Goal: Book appointment/travel/reservation

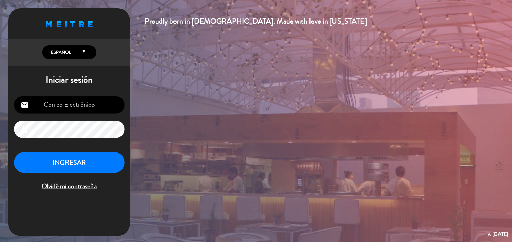
type input "[EMAIL_ADDRESS][DOMAIN_NAME]"
click at [82, 165] on button "INGRESAR" at bounding box center [69, 162] width 111 height 21
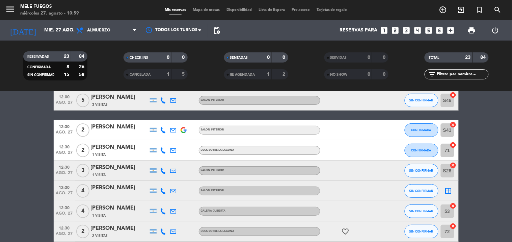
scroll to position [75, 0]
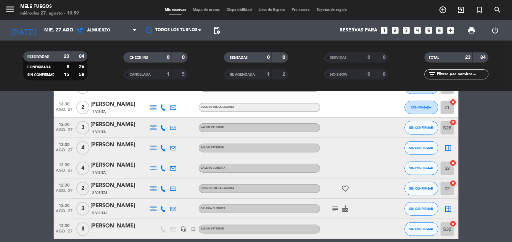
click at [449, 146] on icon "border_all" at bounding box center [448, 148] width 8 height 8
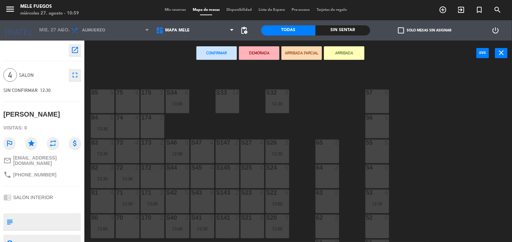
scroll to position [75, 0]
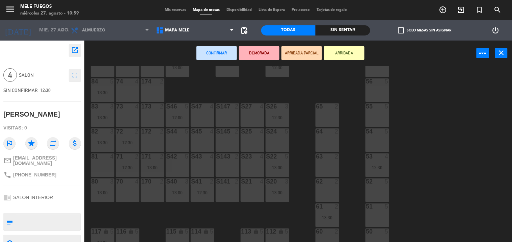
click at [178, 169] on div "S42 5" at bounding box center [178, 165] width 24 height 24
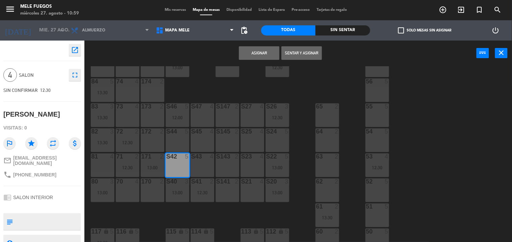
click at [252, 51] on button "Asignar" at bounding box center [259, 52] width 40 height 13
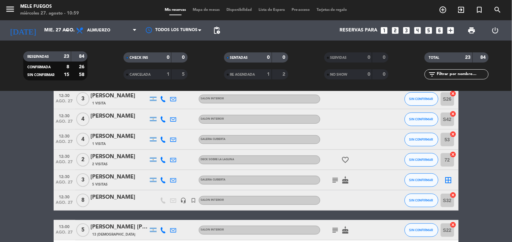
scroll to position [150, 0]
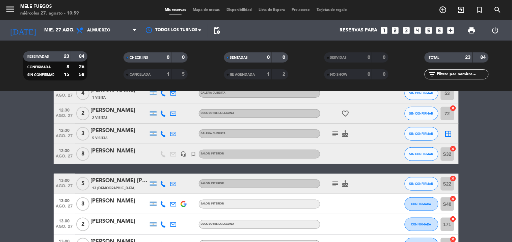
click at [447, 132] on icon "border_all" at bounding box center [448, 134] width 8 height 8
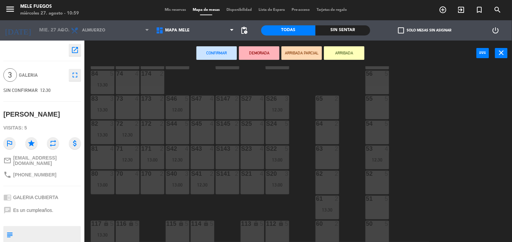
scroll to position [84, 0]
click at [381, 212] on div "51 5" at bounding box center [377, 206] width 24 height 24
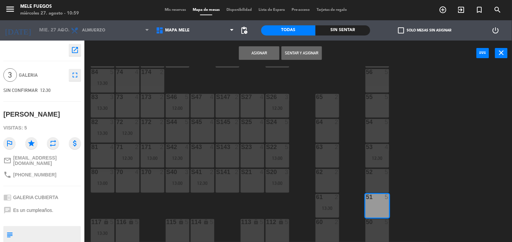
click at [258, 56] on button "Asignar" at bounding box center [259, 52] width 40 height 13
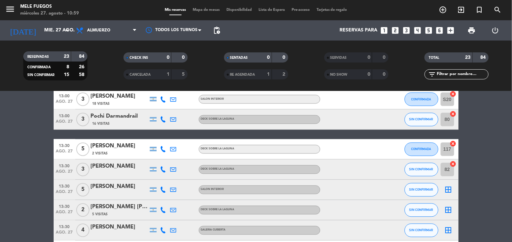
scroll to position [337, 0]
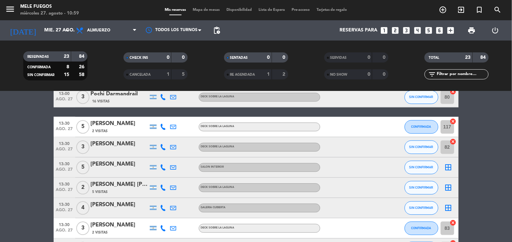
click at [450, 168] on icon "border_all" at bounding box center [448, 167] width 8 height 8
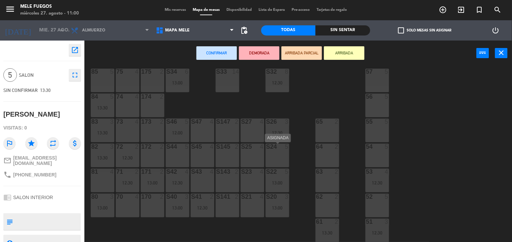
scroll to position [47, 0]
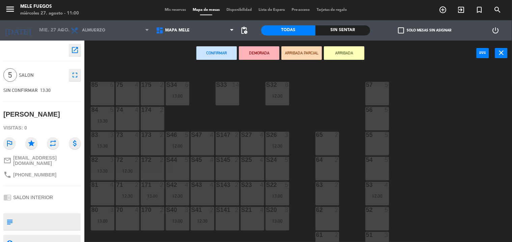
click at [171, 170] on div "S44 5" at bounding box center [178, 169] width 24 height 24
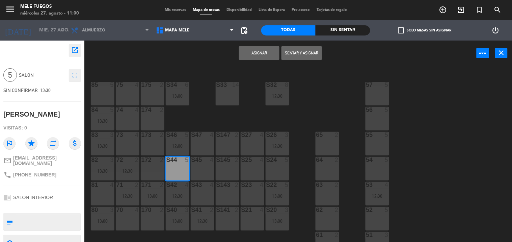
click at [264, 54] on button "Asignar" at bounding box center [259, 52] width 40 height 13
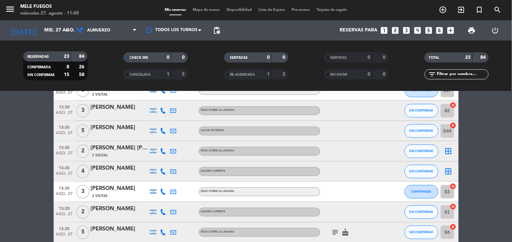
scroll to position [375, 0]
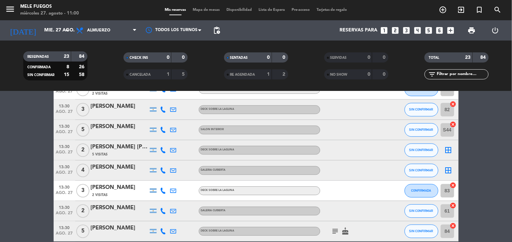
click at [450, 153] on icon "border_all" at bounding box center [448, 150] width 8 height 8
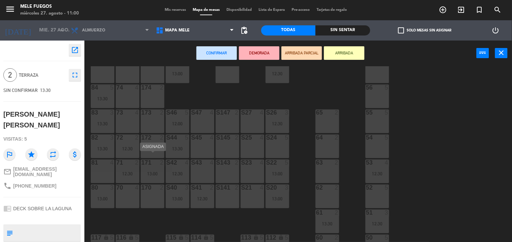
scroll to position [75, 0]
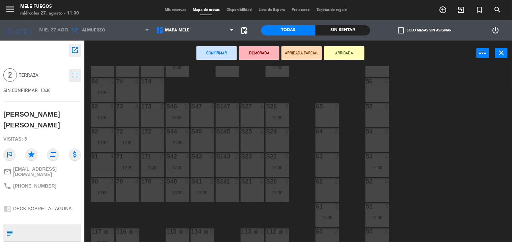
click at [147, 137] on div "172 2" at bounding box center [153, 140] width 24 height 24
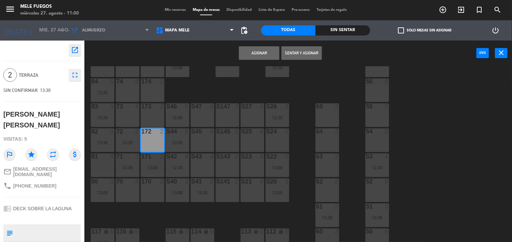
click at [251, 53] on button "Asignar" at bounding box center [259, 52] width 40 height 13
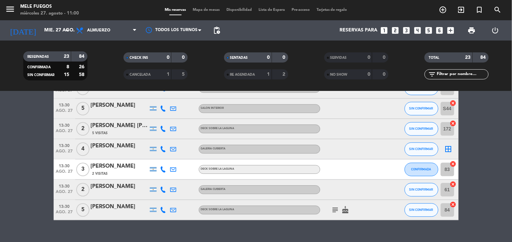
scroll to position [408, 0]
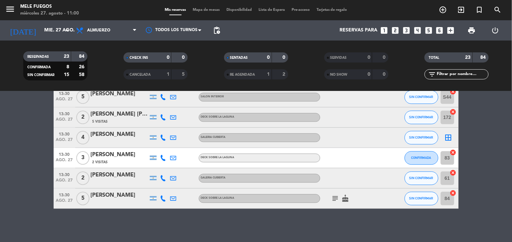
click at [449, 137] on icon "border_all" at bounding box center [448, 138] width 8 height 8
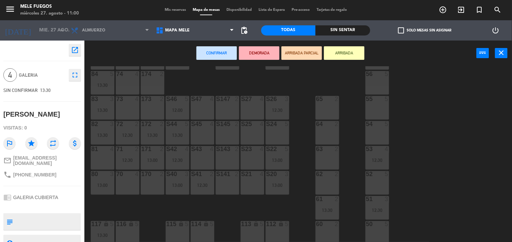
scroll to position [84, 0]
click at [377, 131] on div "54 5" at bounding box center [377, 131] width 24 height 24
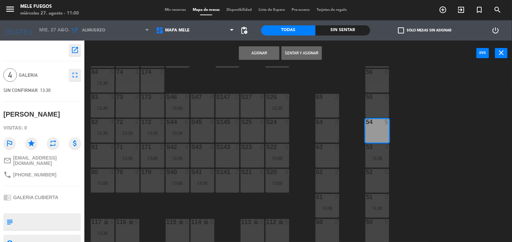
click at [266, 53] on button "Asignar" at bounding box center [259, 52] width 40 height 13
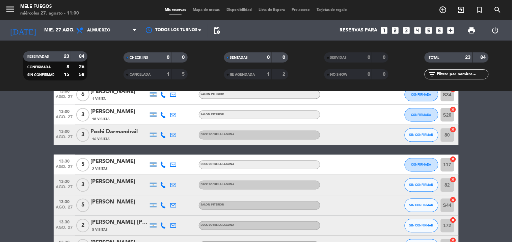
scroll to position [408, 0]
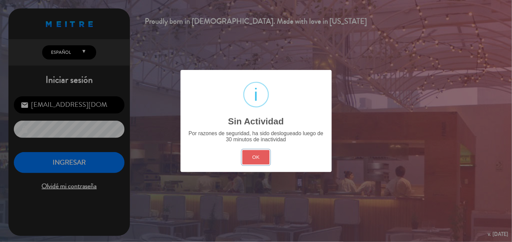
click at [255, 157] on button "OK" at bounding box center [255, 157] width 27 height 15
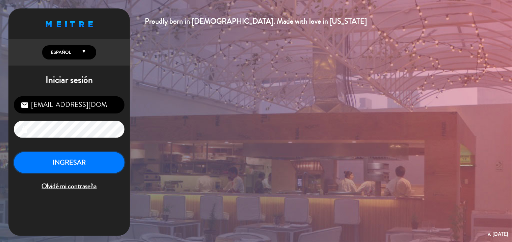
click at [82, 164] on button "INGRESAR" at bounding box center [69, 162] width 111 height 21
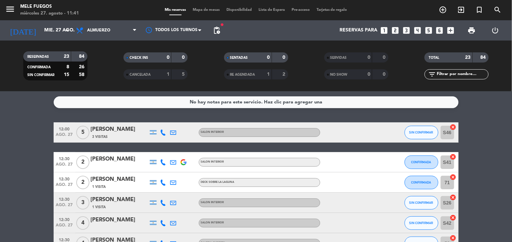
click at [104, 128] on div "[PERSON_NAME]" at bounding box center [119, 129] width 57 height 9
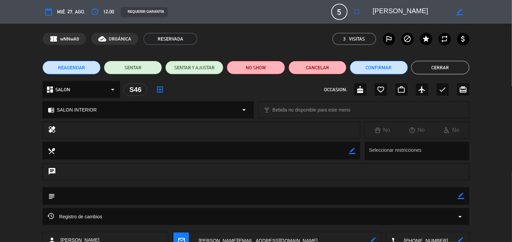
click at [435, 67] on button "Cerrar" at bounding box center [440, 67] width 58 height 13
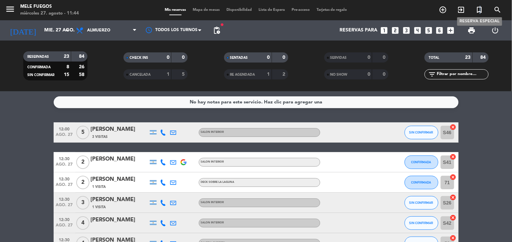
click at [480, 8] on icon "turned_in_not" at bounding box center [479, 10] width 8 height 8
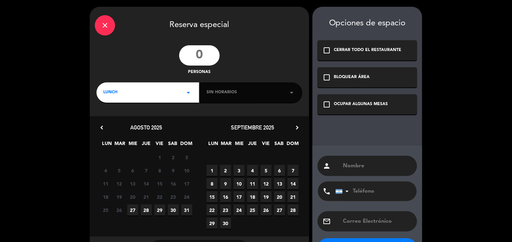
click at [208, 52] on input "number" at bounding box center [199, 55] width 40 height 20
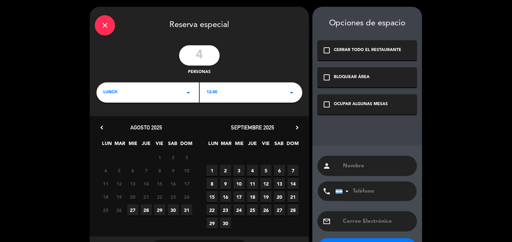
type input "4"
click at [188, 93] on icon "arrow_drop_down" at bounding box center [188, 92] width 8 height 8
click at [135, 112] on div "Almuerzo" at bounding box center [147, 111] width 99 height 7
click at [248, 87] on div "12:00 arrow_drop_down" at bounding box center [251, 92] width 103 height 20
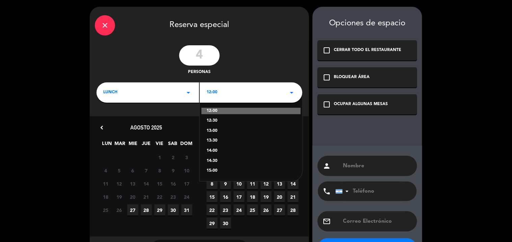
click at [214, 131] on div "13:00" at bounding box center [250, 131] width 89 height 7
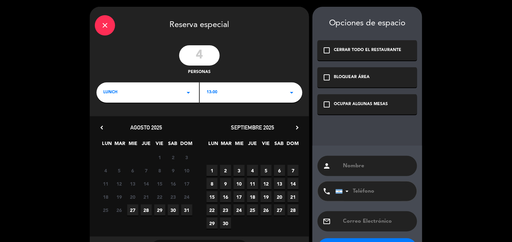
click at [162, 208] on span "29" at bounding box center [159, 209] width 11 height 11
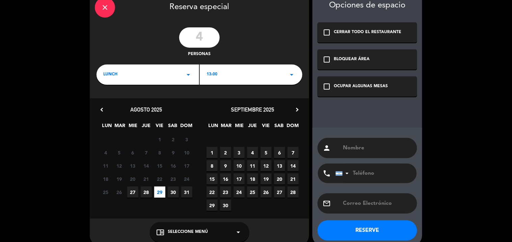
scroll to position [28, 0]
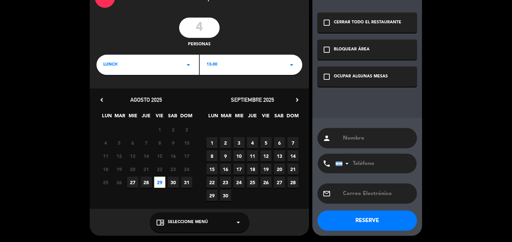
click at [354, 76] on div "OCUPAR ALGUNAS MESAS" at bounding box center [361, 76] width 54 height 7
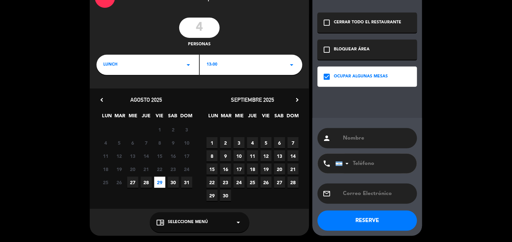
click at [362, 139] on input "text" at bounding box center [377, 137] width 70 height 9
drag, startPoint x: 361, startPoint y: 143, endPoint x: 353, endPoint y: 138, distance: 10.2
paste input "[PERSON_NAME]"
click at [397, 136] on input "[PERSON_NAME]" at bounding box center [377, 137] width 70 height 9
type input "[PERSON_NAME]"
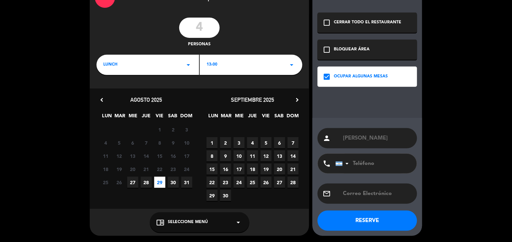
click at [237, 220] on icon "arrow_drop_down" at bounding box center [239, 222] width 8 height 8
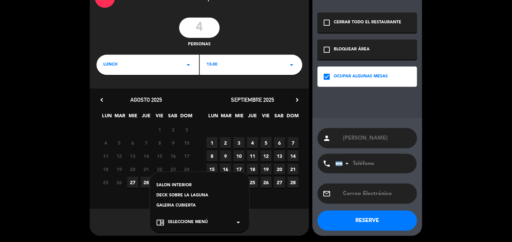
click at [188, 194] on div "DECK SOBRE LA LAGUNA" at bounding box center [200, 195] width 86 height 7
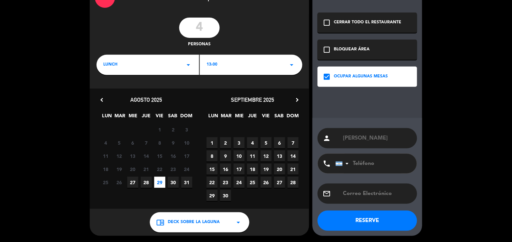
click at [373, 214] on button "RESERVE" at bounding box center [368, 220] width 100 height 20
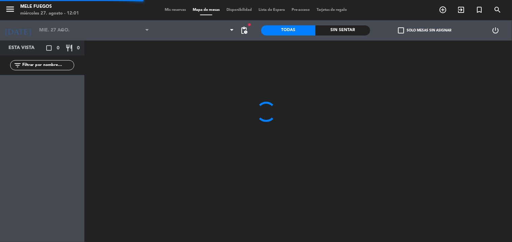
type input "vie. 29 ago."
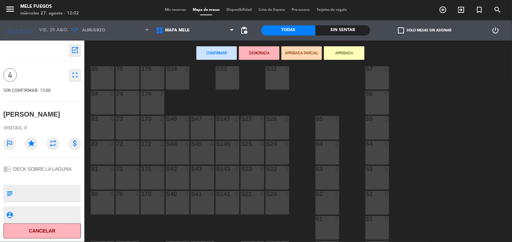
scroll to position [75, 0]
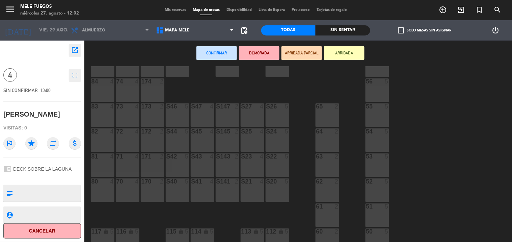
click at [100, 112] on div "83 4" at bounding box center [103, 115] width 24 height 24
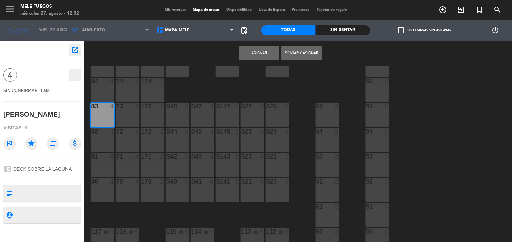
click at [260, 53] on button "Asignar" at bounding box center [259, 52] width 40 height 13
